Goal: Transaction & Acquisition: Purchase product/service

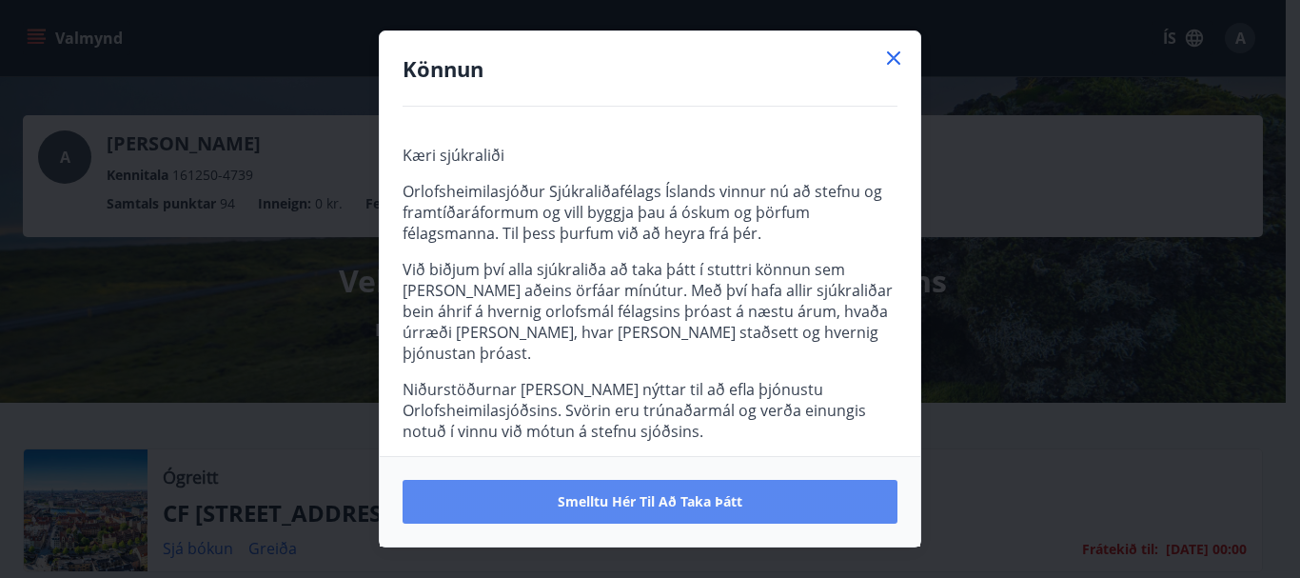
click at [639, 492] on span "Smelltu hér til að taka þátt" at bounding box center [650, 501] width 185 height 19
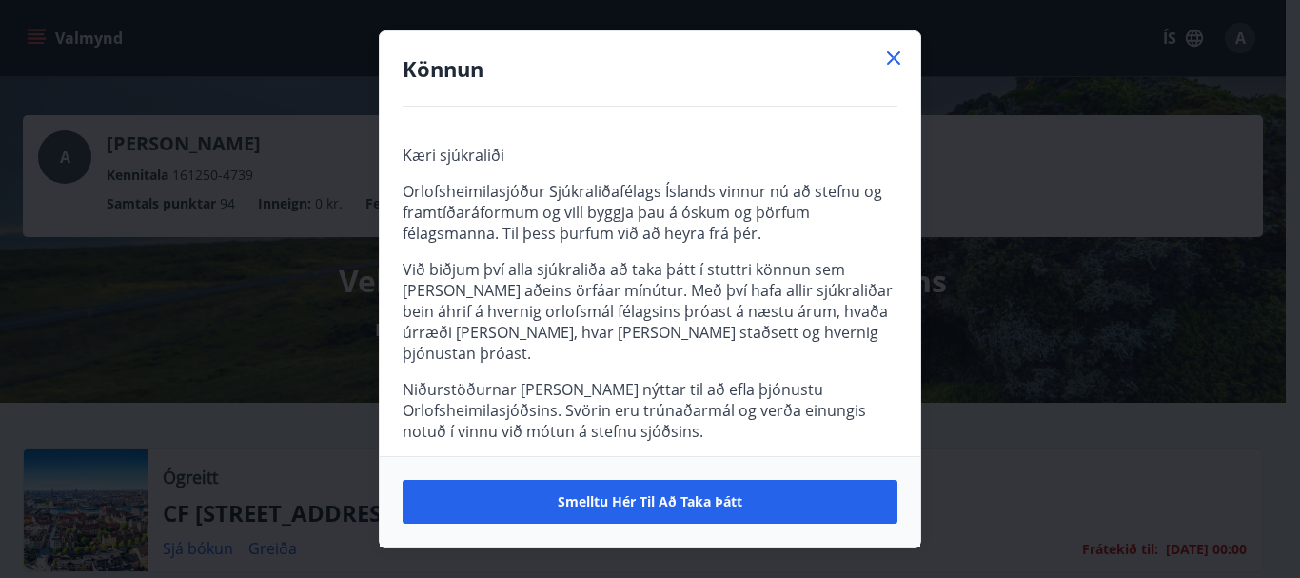
click at [885, 55] on icon at bounding box center [893, 58] width 23 height 23
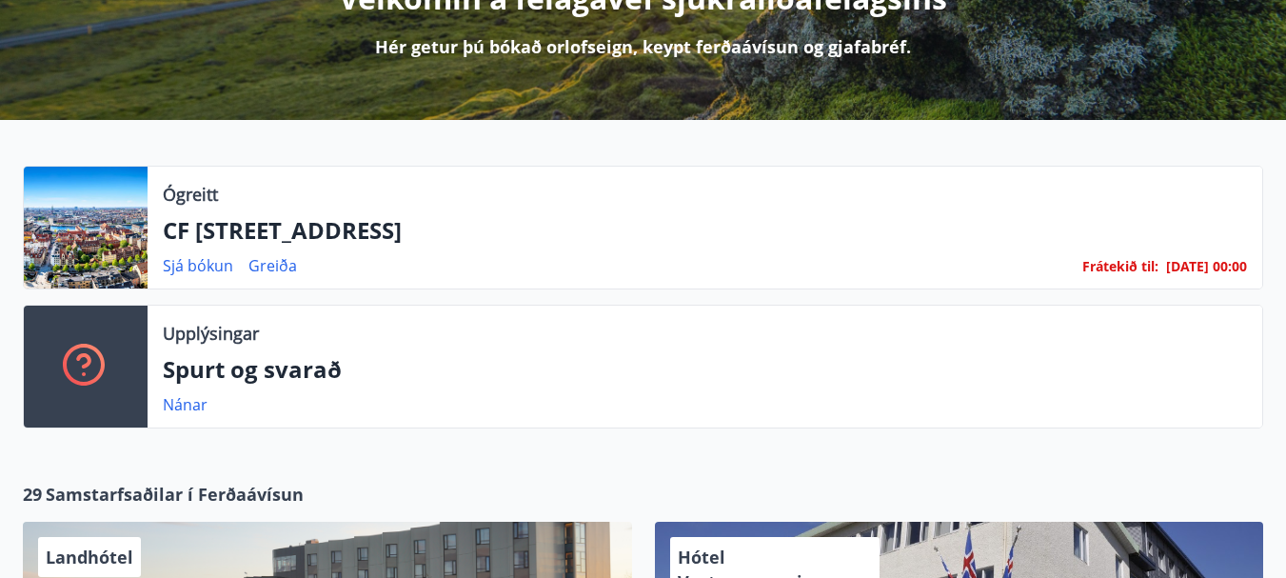
scroll to position [286, 0]
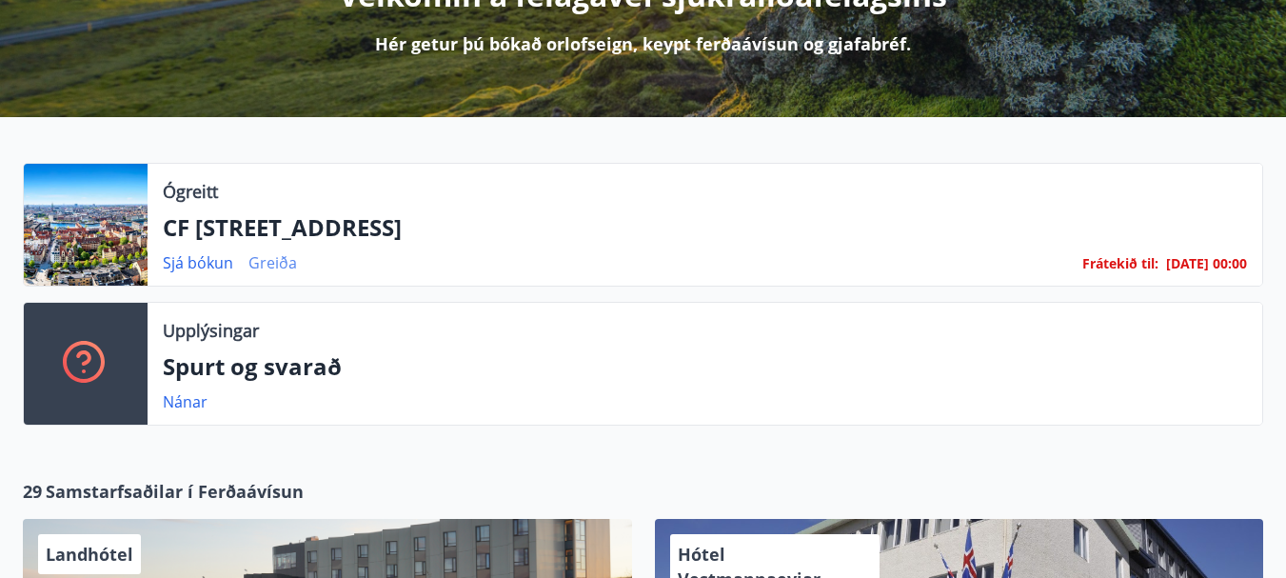
click at [276, 257] on link "Greiða" at bounding box center [272, 262] width 49 height 21
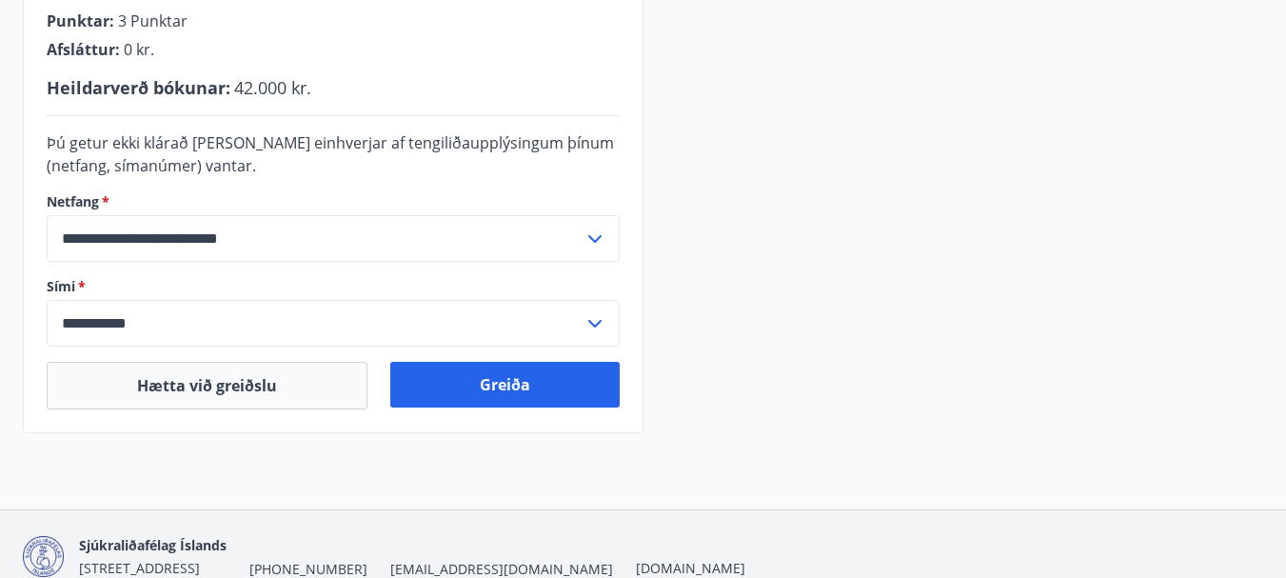
scroll to position [571, 0]
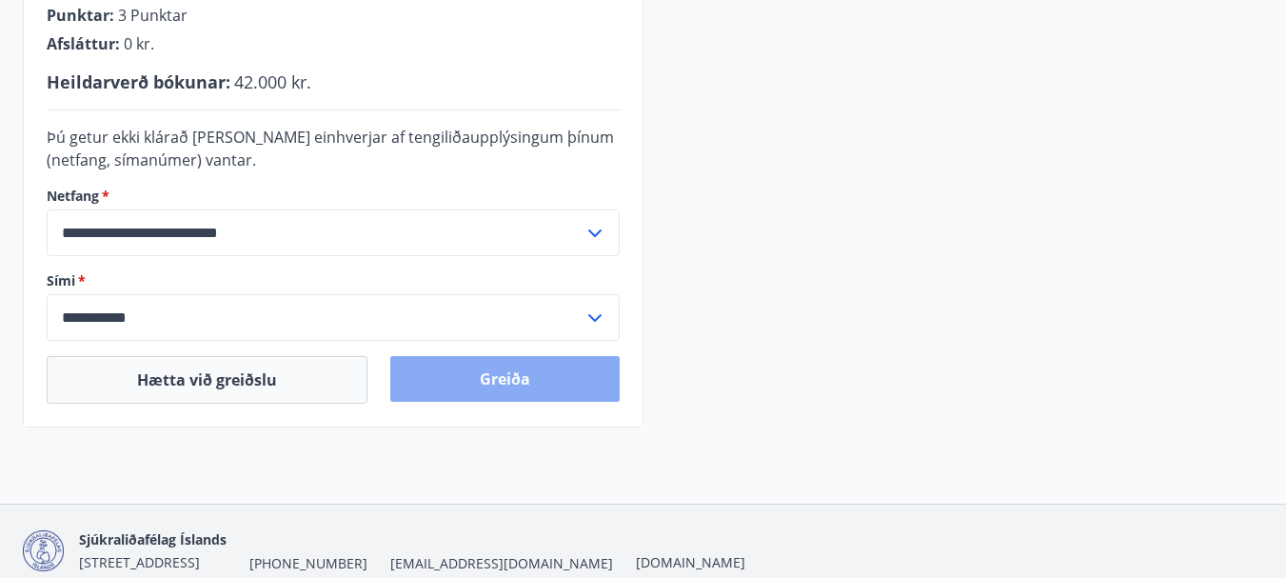
click at [505, 380] on button "Greiða" at bounding box center [504, 379] width 229 height 46
